Goal: Task Accomplishment & Management: Use online tool/utility

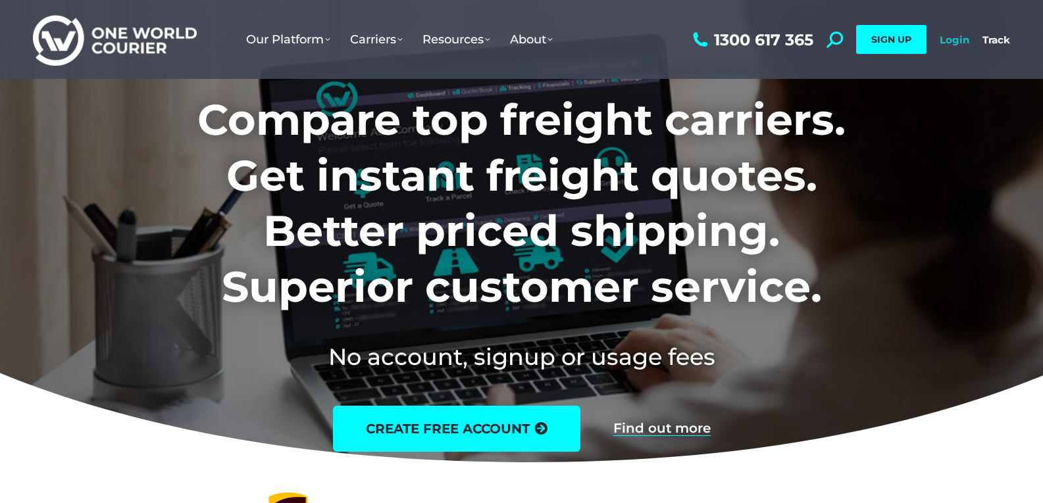
click at [947, 43] on link "Login" at bounding box center [955, 40] width 30 height 13
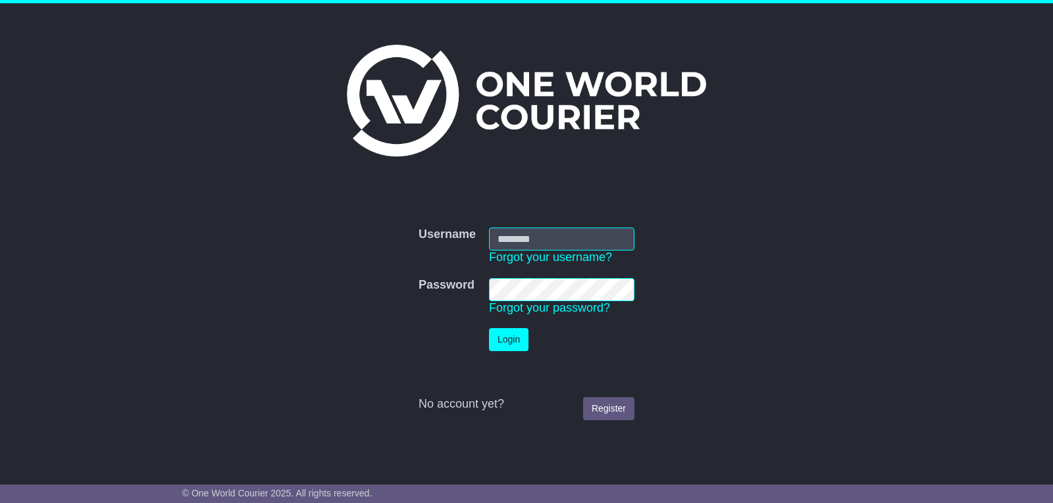
click at [528, 228] on input "Username" at bounding box center [561, 239] width 145 height 23
type input "**********"
click at [489, 328] on button "Login" at bounding box center [508, 339] width 39 height 23
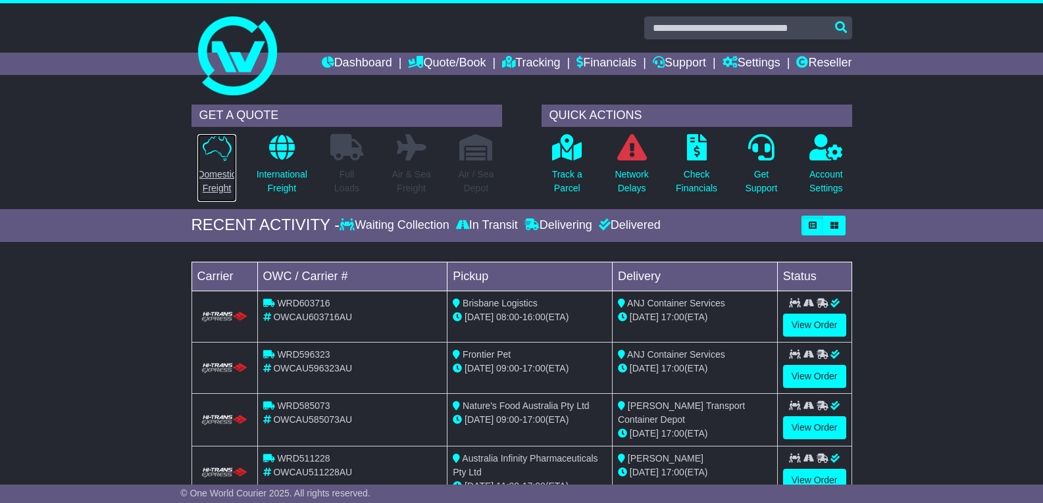
click at [223, 180] on p "Domestic Freight" at bounding box center [216, 182] width 38 height 28
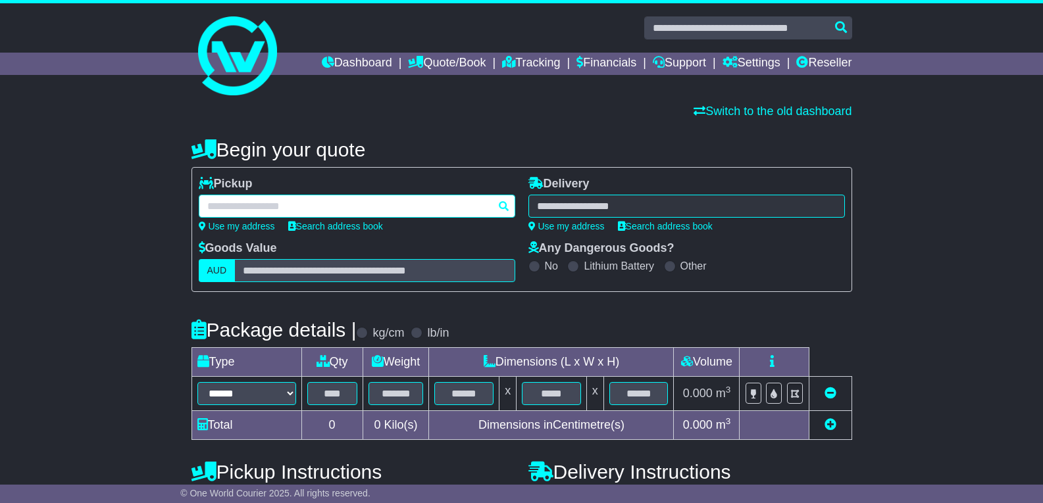
click at [230, 207] on div at bounding box center [357, 206] width 316 height 23
